Goal: Task Accomplishment & Management: Manage account settings

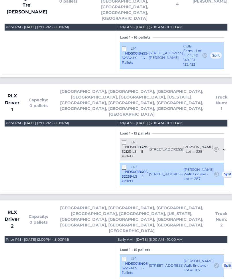
scroll to position [656, 0]
click at [122, 165] on div "L1-2 NDS0018406-32259-LS 4 Pallets" at bounding box center [135, 174] width 27 height 19
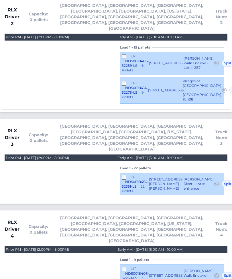
scroll to position [853, 0]
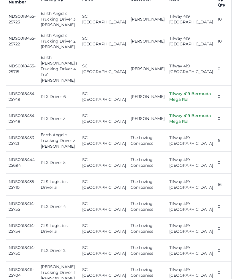
scroll to position [277, 0]
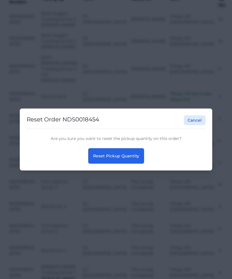
click at [137, 164] on button "Reset Pickup Quantity" at bounding box center [116, 155] width 56 height 15
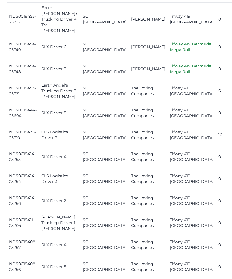
scroll to position [321, 0]
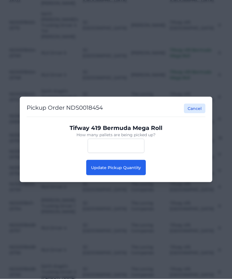
scroll to position [321, 0]
click at [129, 166] on span "Update Pickup Quantity" at bounding box center [116, 167] width 50 height 5
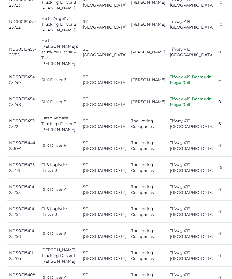
scroll to position [296, 0]
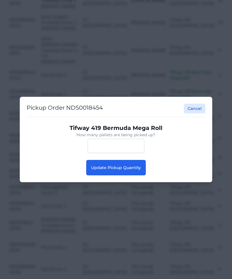
click at [116, 176] on button "Update Pickup Quantity" at bounding box center [115, 167] width 59 height 15
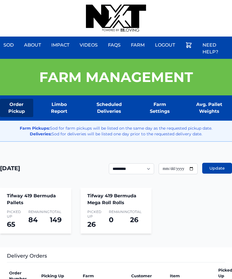
click at [143, 0] on div at bounding box center [116, 18] width 60 height 37
click at [212, 1] on div "Sod About Impact Videos FAQs Need Help? Farm My Account Logout" at bounding box center [116, 18] width 232 height 37
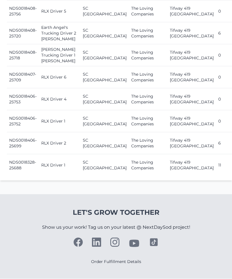
scroll to position [695, 0]
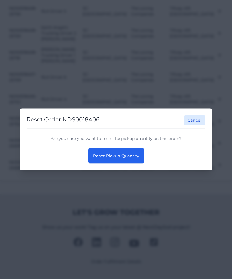
scroll to position [696, 0]
click at [138, 153] on button "Reset Pickup Quantity" at bounding box center [116, 155] width 56 height 15
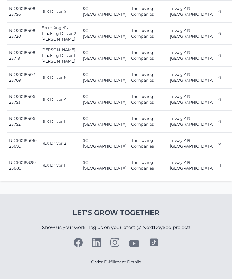
scroll to position [690, 0]
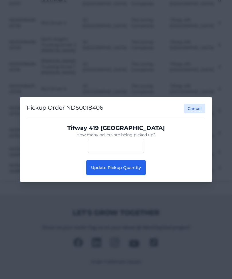
click at [144, 174] on button "Update Pickup Quantity" at bounding box center [115, 167] width 59 height 15
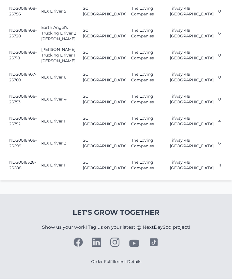
scroll to position [708, 0]
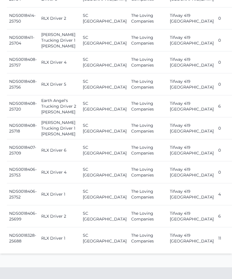
scroll to position [507, 0]
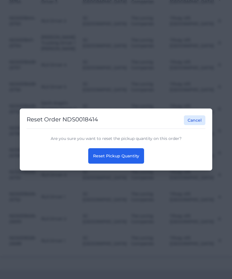
click at [122, 157] on span "Reset Pickup Quantity" at bounding box center [116, 156] width 46 height 5
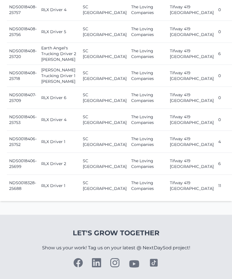
scroll to position [560, 0]
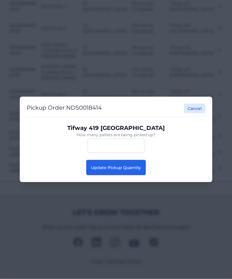
scroll to position [561, 0]
click at [113, 174] on button "Update Pickup Quantity" at bounding box center [115, 167] width 59 height 15
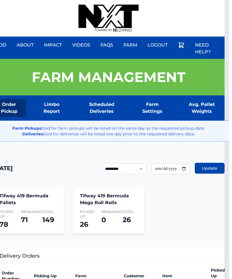
scroll to position [0, 1]
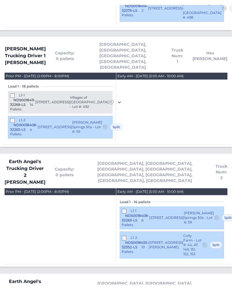
scroll to position [236, 0]
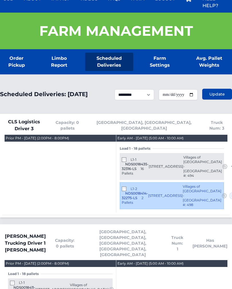
scroll to position [0, 0]
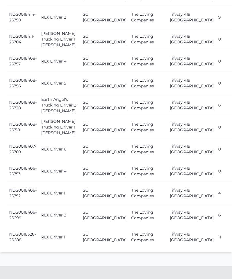
scroll to position [511, 0]
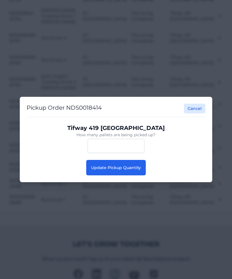
click at [132, 170] on span "Update Pickup Quantity" at bounding box center [116, 167] width 50 height 5
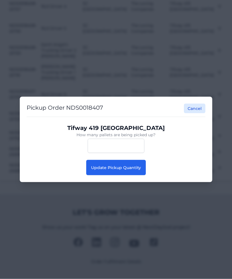
scroll to position [626, 0]
click at [142, 176] on button "Update Pickup Quantity" at bounding box center [115, 167] width 59 height 15
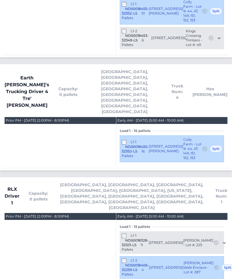
scroll to position [566, 0]
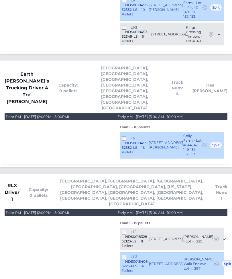
click at [122, 136] on div "L1-1 NDS0018455-32352-LS 16 Pallets" at bounding box center [135, 145] width 27 height 19
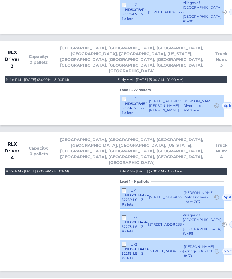
scroll to position [952, 0]
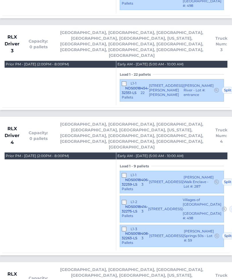
click at [129, 178] on span "NDS0018406-32259-LS" at bounding box center [135, 182] width 27 height 9
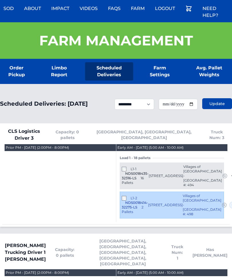
scroll to position [0, 0]
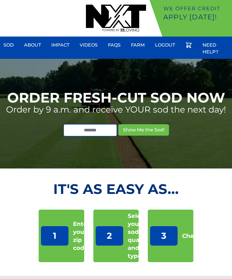
click at [144, 48] on link "Farm" at bounding box center [137, 45] width 21 height 14
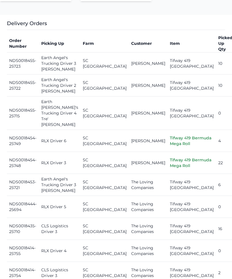
scroll to position [233, 0]
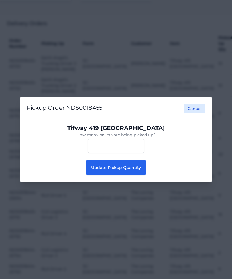
click at [128, 170] on span "Update Pickup Quantity" at bounding box center [116, 167] width 50 height 5
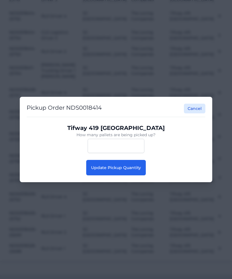
click at [133, 170] on span "Update Pickup Quantity" at bounding box center [116, 167] width 50 height 5
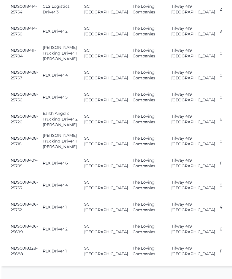
scroll to position [497, 0]
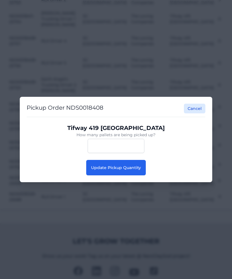
click at [135, 170] on span "Update Pickup Quantity" at bounding box center [116, 167] width 50 height 5
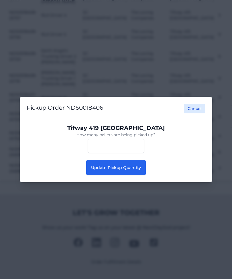
click at [136, 170] on span "Update Pickup Quantity" at bounding box center [116, 167] width 50 height 5
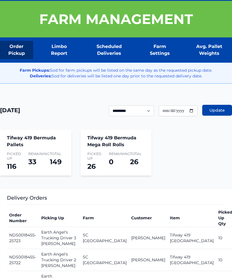
scroll to position [53, 0]
